Goal: Information Seeking & Learning: Learn about a topic

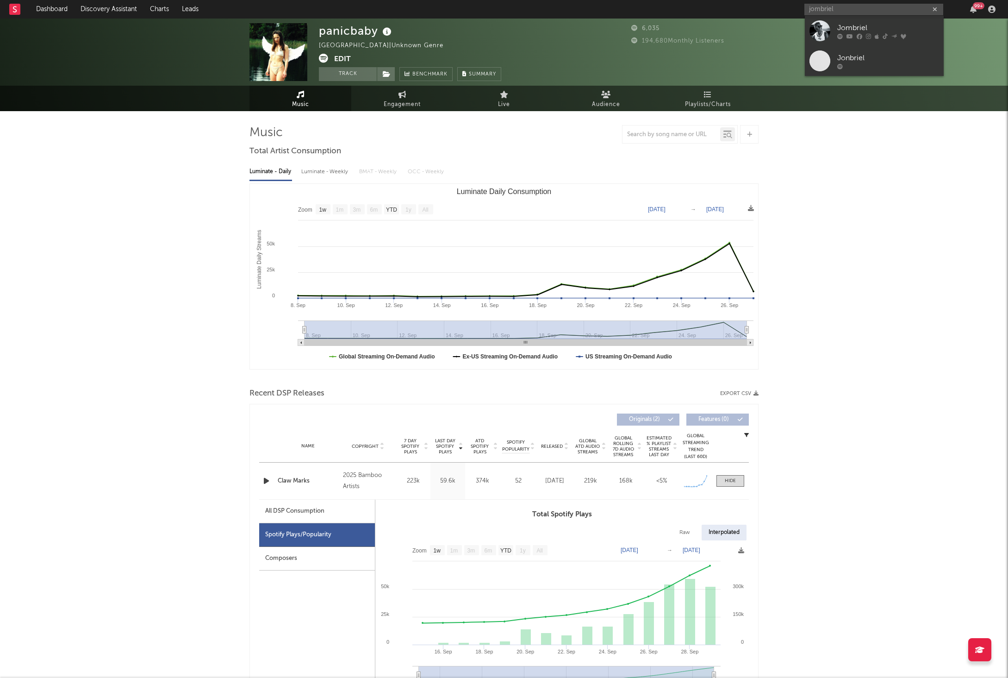
select select "1w"
click at [911, 9] on input "jombriel" at bounding box center [873, 10] width 139 height 12
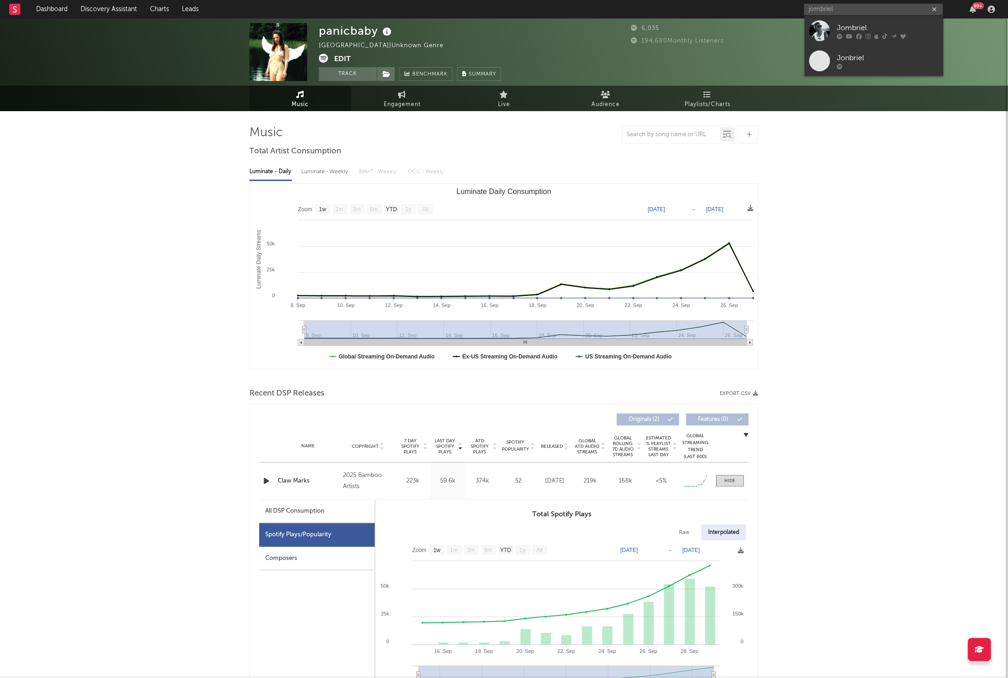
click at [911, 9] on input "jombriel" at bounding box center [873, 10] width 139 height 12
click at [885, 25] on div "Jombriel" at bounding box center [888, 27] width 102 height 11
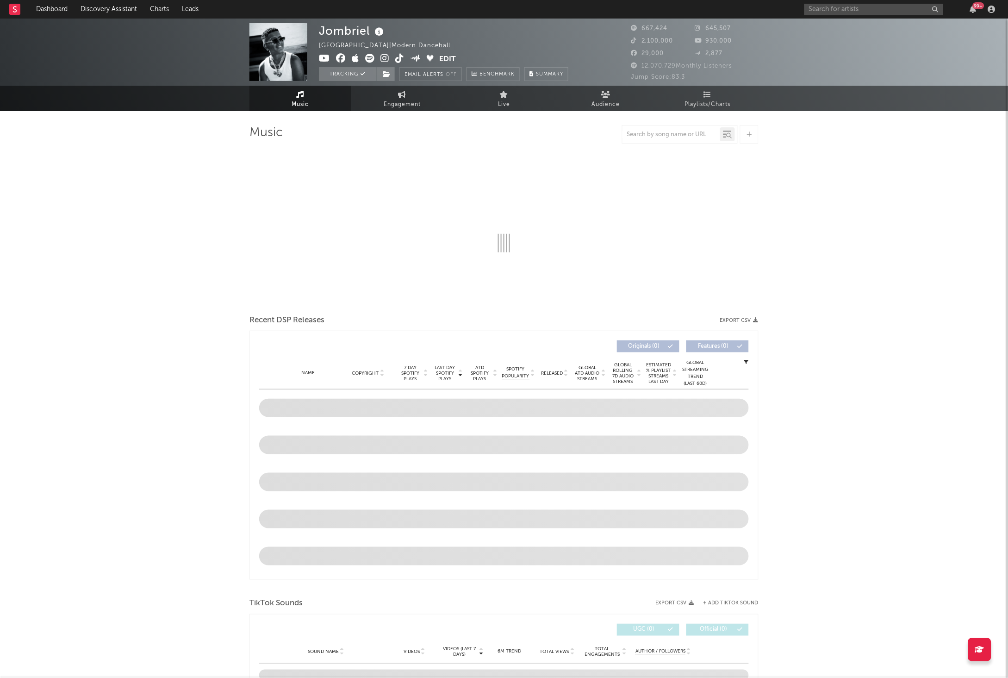
select select "6m"
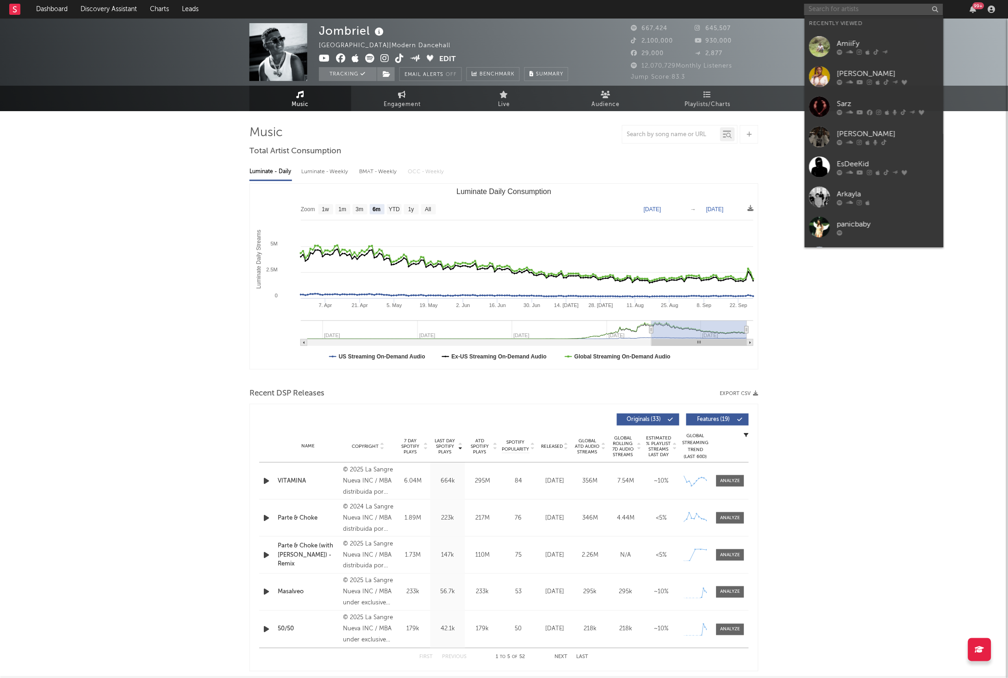
click at [867, 12] on input "text" at bounding box center [873, 10] width 139 height 12
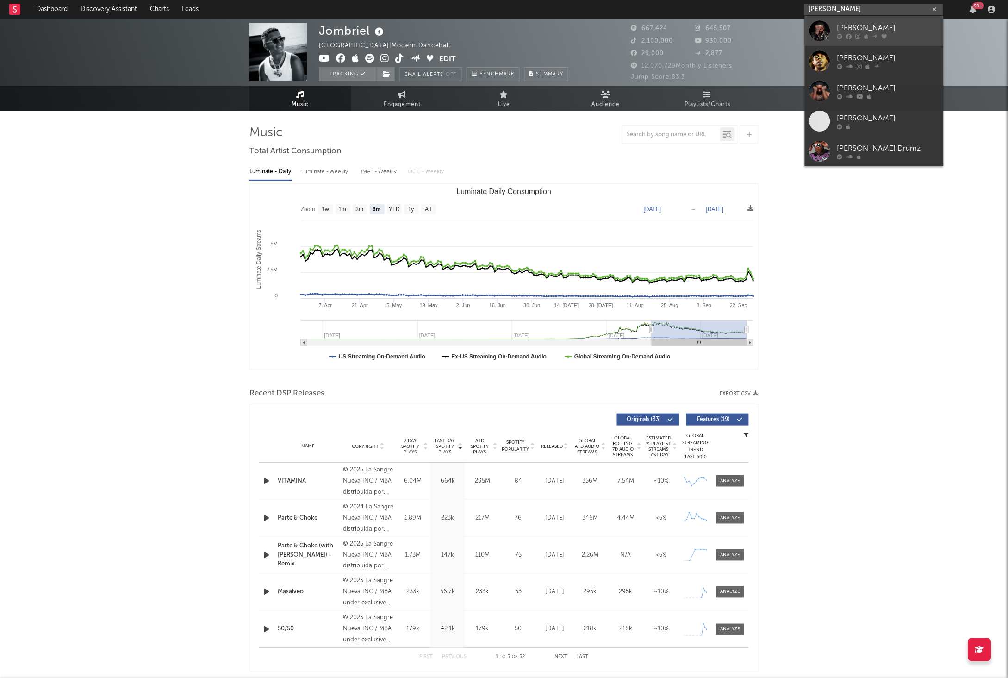
type input "[PERSON_NAME]"
click at [869, 25] on div "[PERSON_NAME]" at bounding box center [888, 27] width 102 height 11
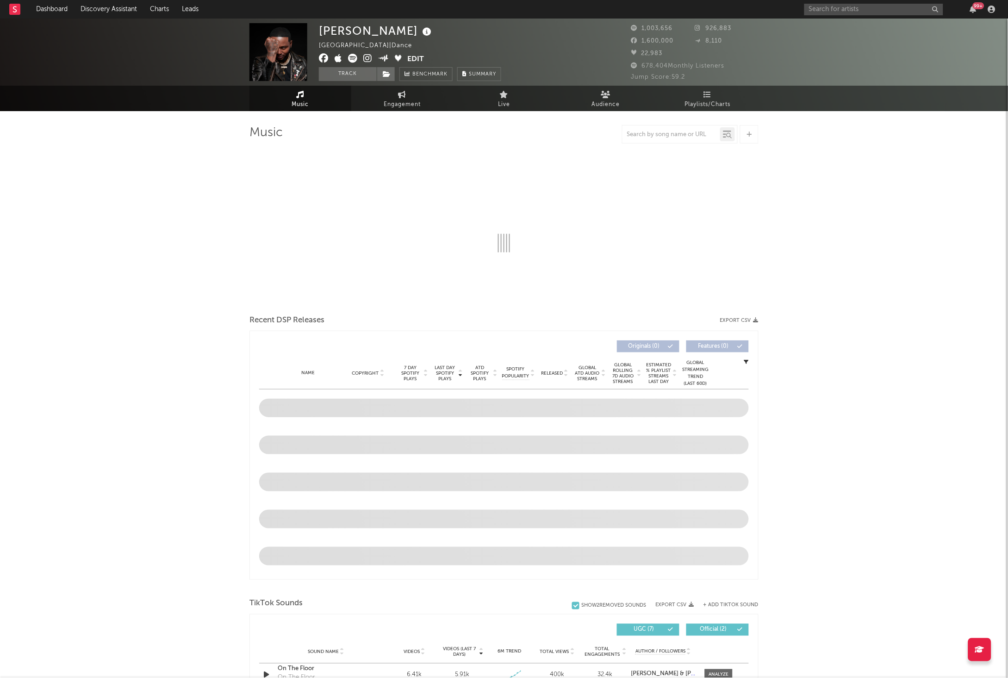
select select "6m"
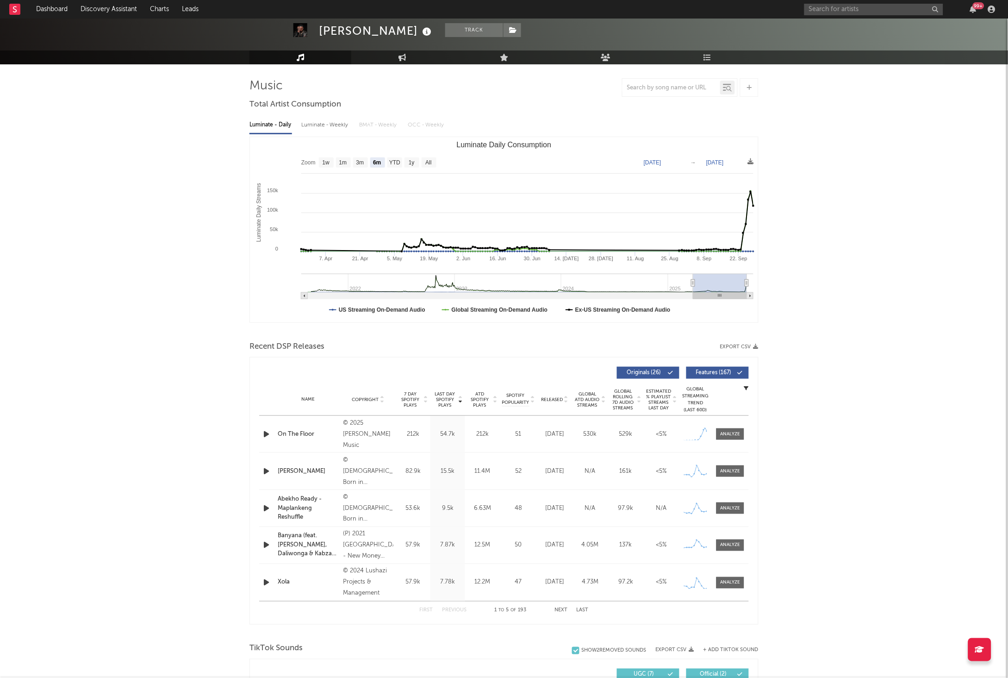
scroll to position [49, 0]
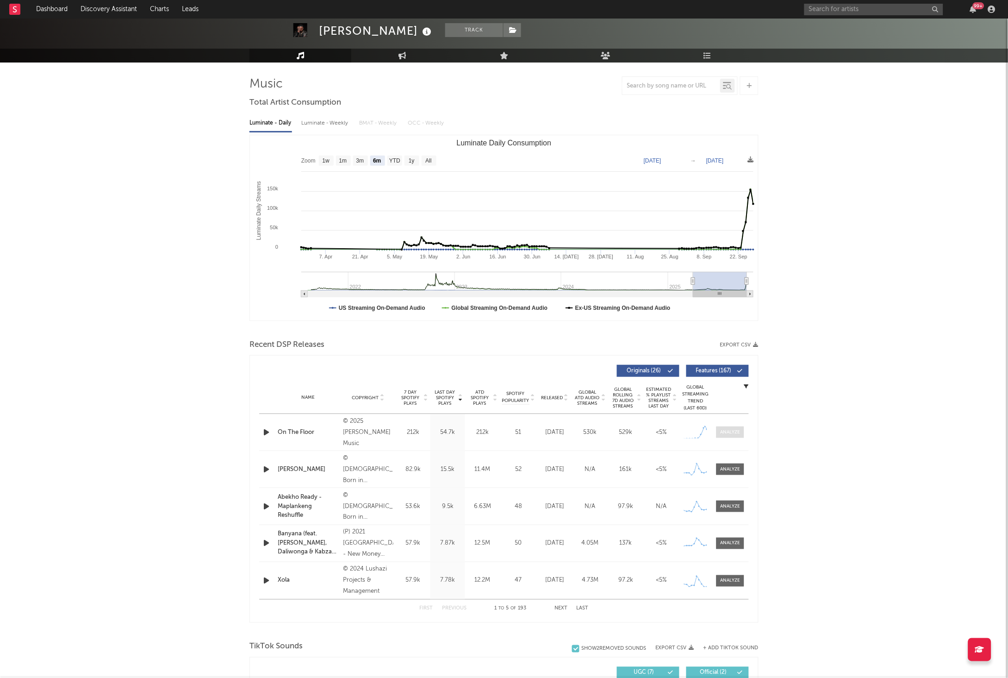
drag, startPoint x: 732, startPoint y: 434, endPoint x: 771, endPoint y: 417, distance: 42.5
click at [732, 433] on div at bounding box center [731, 432] width 20 height 7
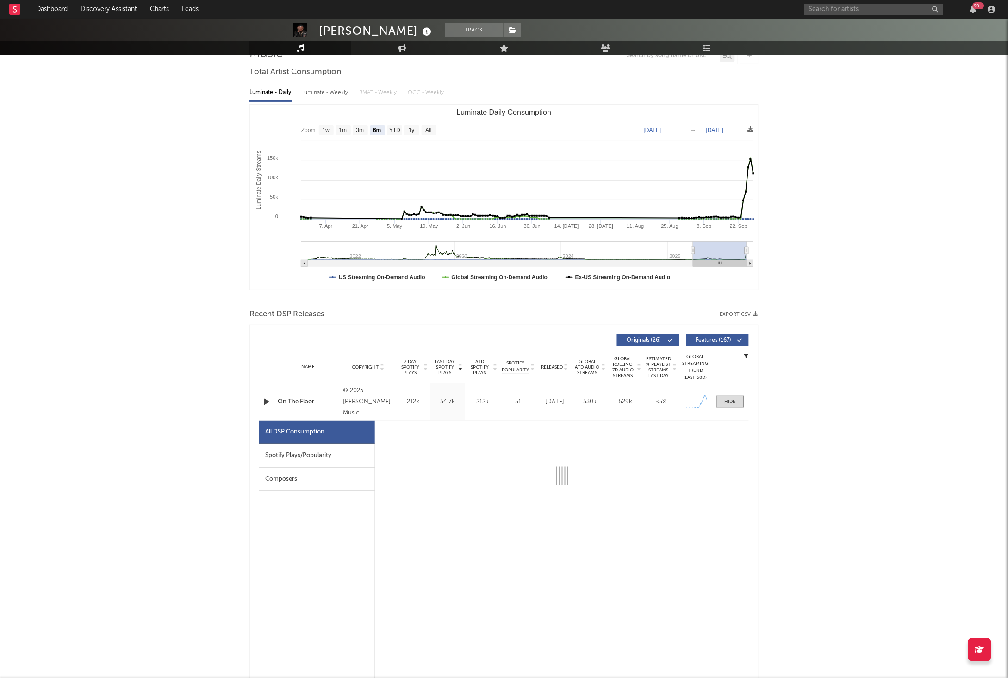
select select "1w"
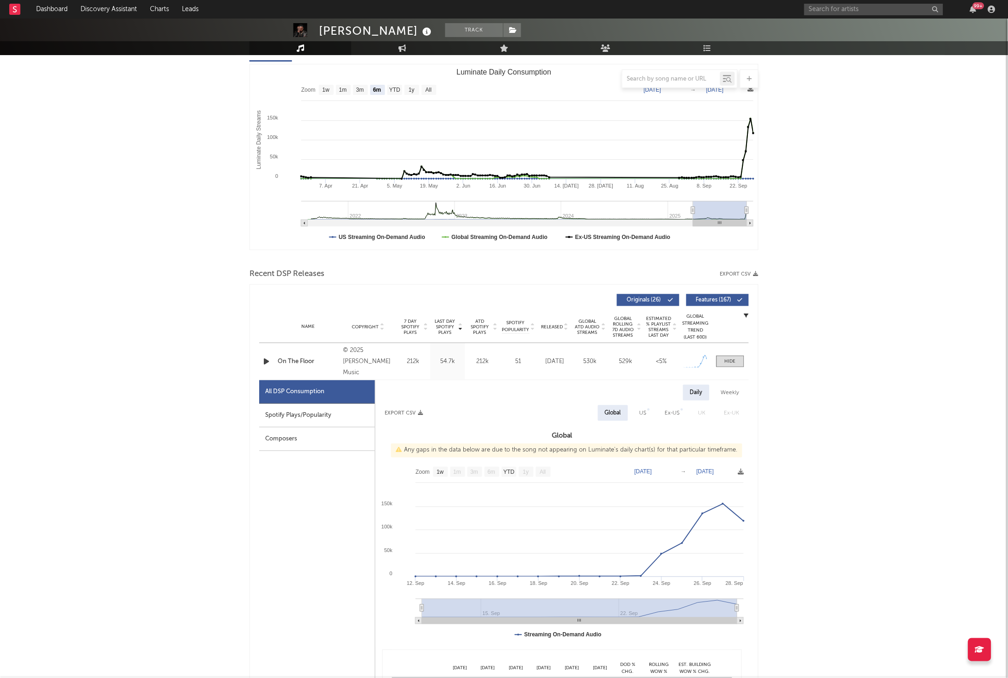
scroll to position [120, 0]
drag, startPoint x: 326, startPoint y: 425, endPoint x: 328, endPoint y: 418, distance: 6.7
click at [326, 424] on div "Spotify Plays/Popularity" at bounding box center [317, 415] width 116 height 24
select select "1w"
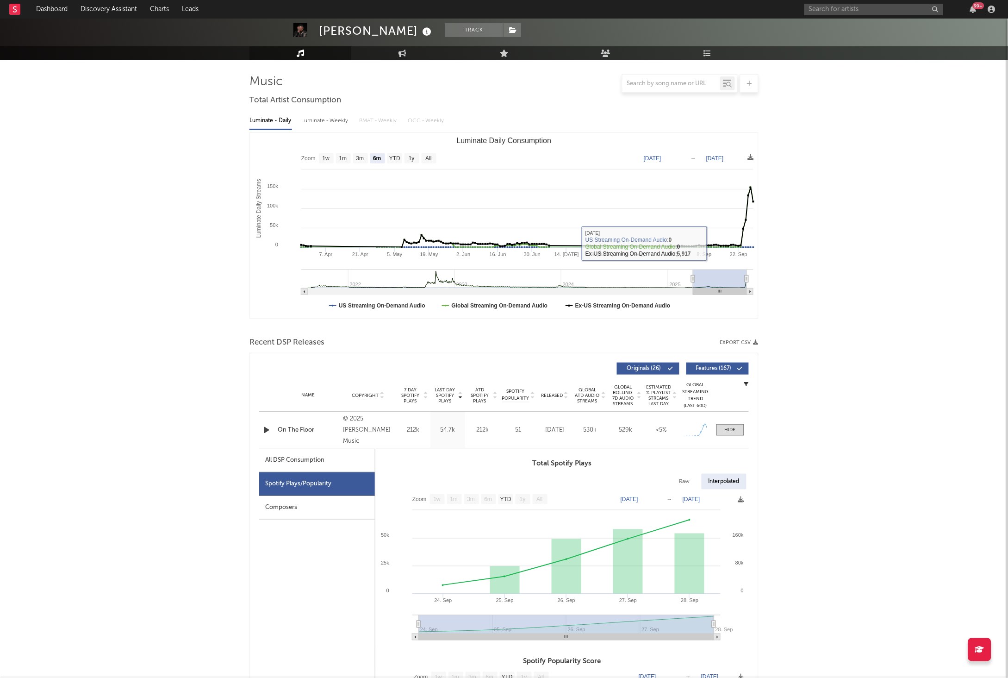
scroll to position [0, 0]
